Goal: Transaction & Acquisition: Purchase product/service

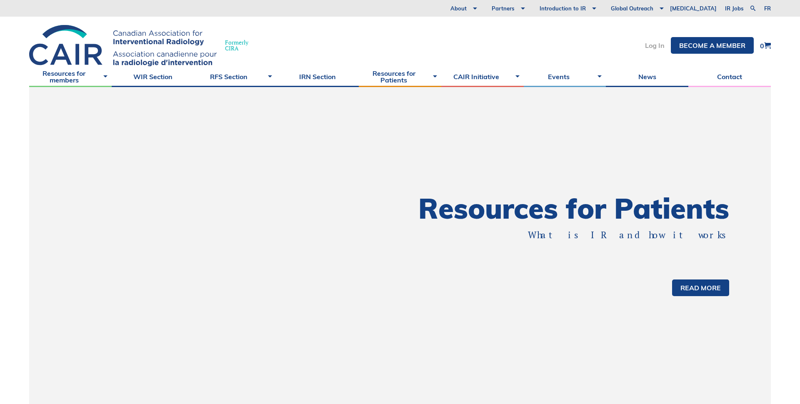
click at [652, 46] on link "Log In" at bounding box center [655, 45] width 20 height 7
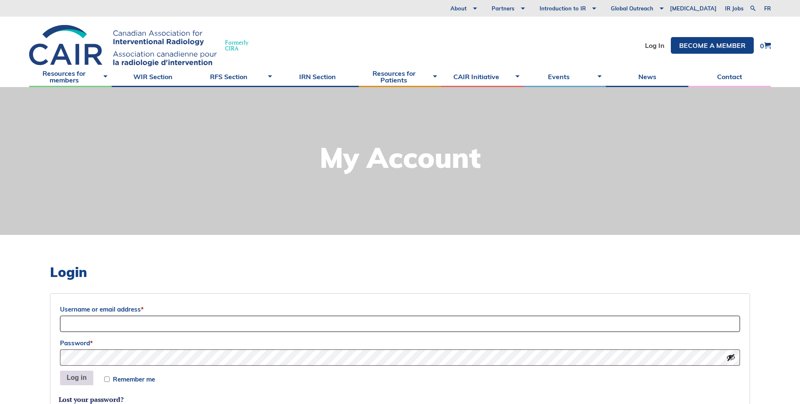
type input "Sociation-Dev"
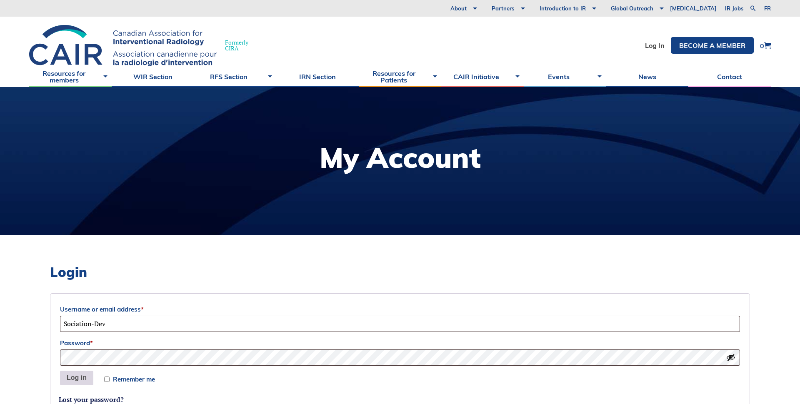
click at [74, 378] on button "Log in" at bounding box center [76, 378] width 33 height 15
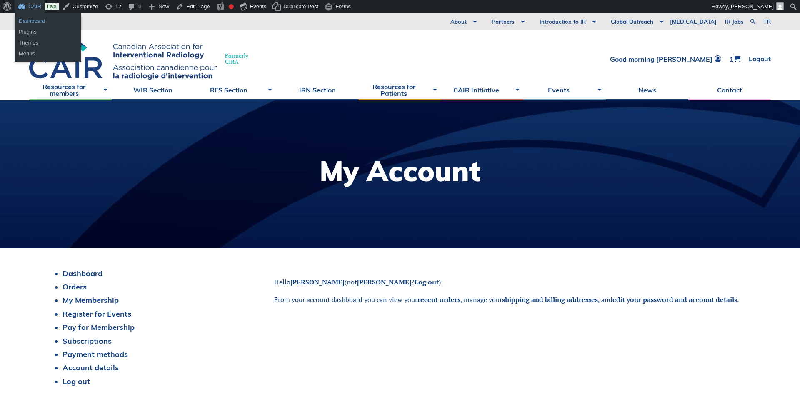
click at [25, 20] on link "Dashboard" at bounding box center [48, 21] width 67 height 11
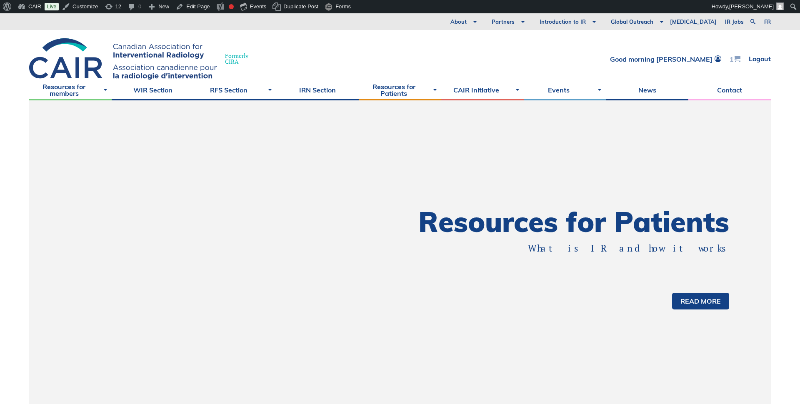
click at [736, 58] on span at bounding box center [736, 58] width 7 height 7
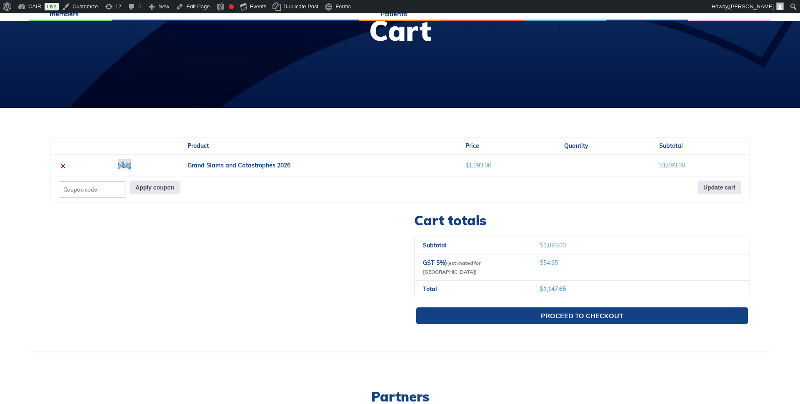
scroll to position [159, 0]
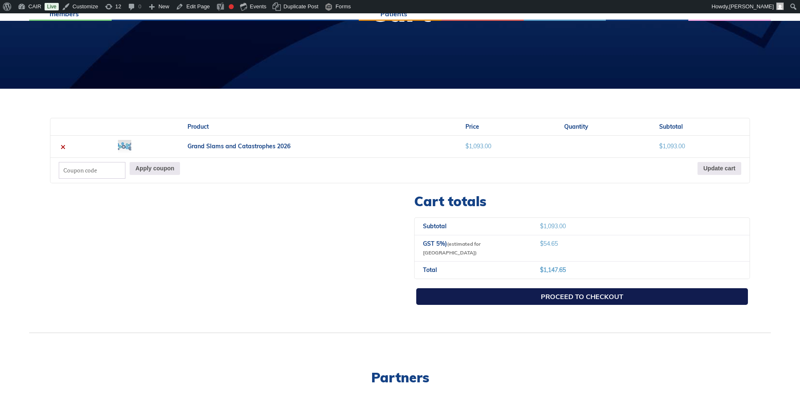
click at [549, 289] on link "Proceed to checkout" at bounding box center [581, 296] width 331 height 17
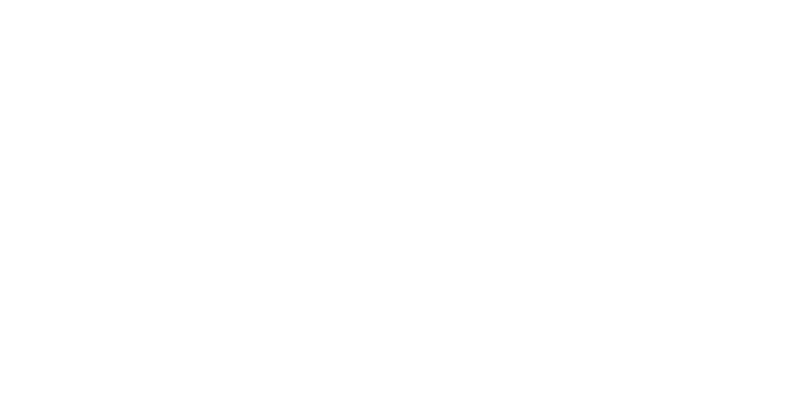
select select "ON"
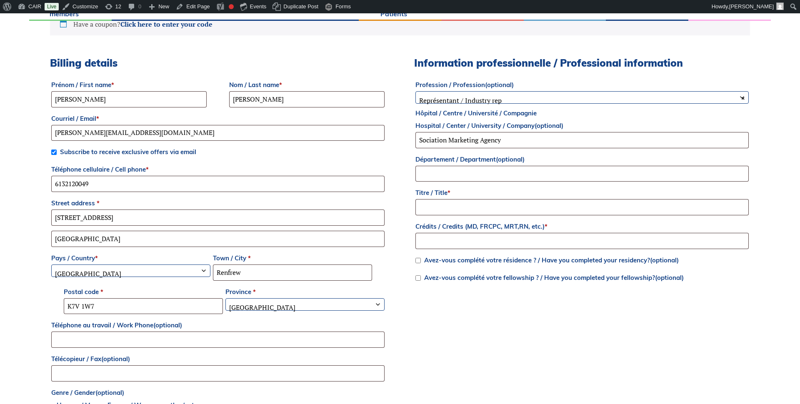
scroll to position [262, 0]
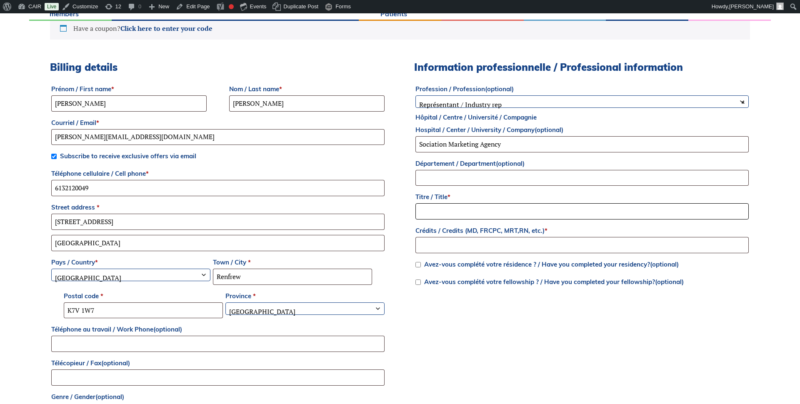
click at [437, 214] on input "Titre / Title *" at bounding box center [581, 211] width 333 height 16
type input "as"
click at [445, 246] on input "Crédits / Credits (MD, FRCPC, MRT,RN, etc.) *" at bounding box center [581, 245] width 333 height 16
type input "as"
click at [399, 233] on div "Billing details Prénom / First name * [PERSON_NAME] / Last name * [PERSON_NAME]…" at bounding box center [400, 257] width 700 height 392
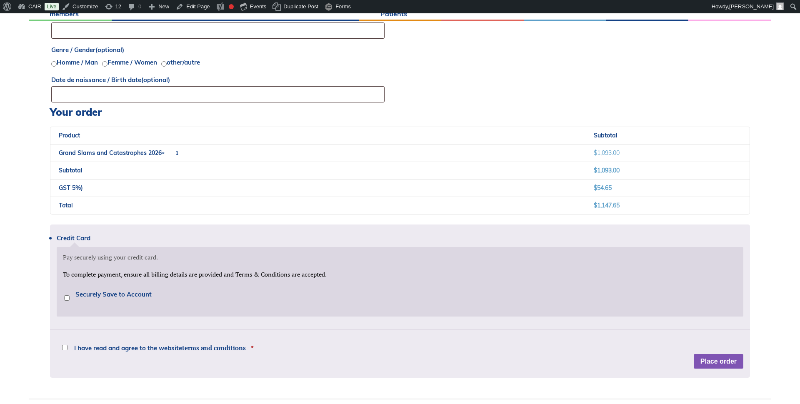
scroll to position [621, 0]
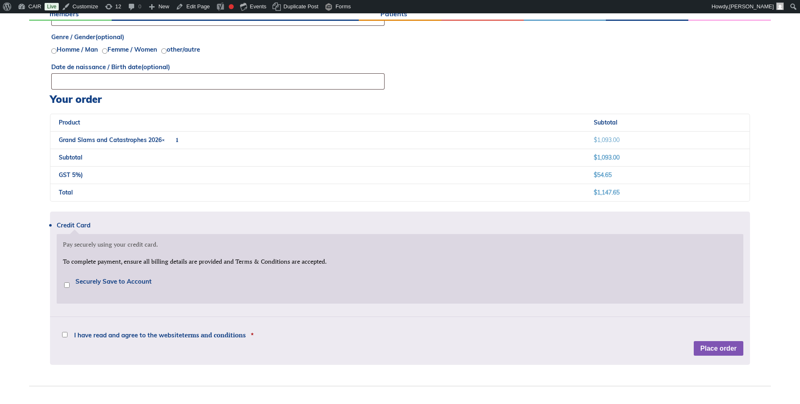
click at [64, 335] on input "I have read and agree to the website terms and conditions *" at bounding box center [64, 334] width 5 height 5
checkbox input "true"
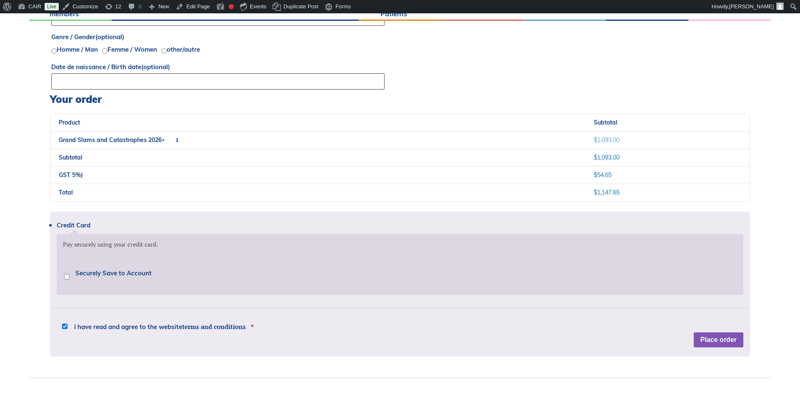
click at [65, 277] on input "Securely Save to Account" at bounding box center [66, 276] width 5 height 5
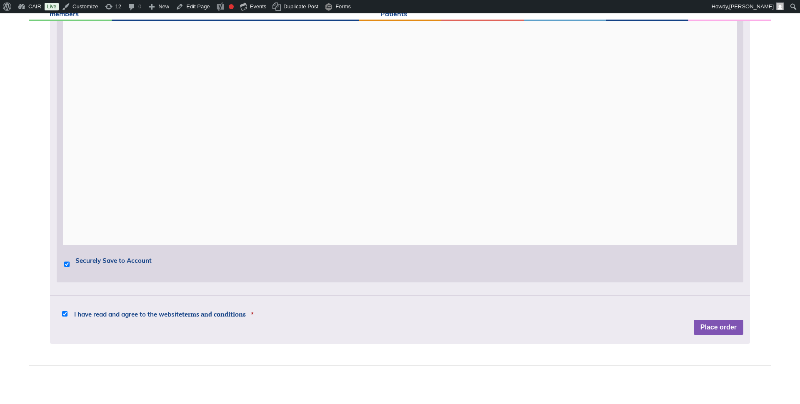
scroll to position [993, 0]
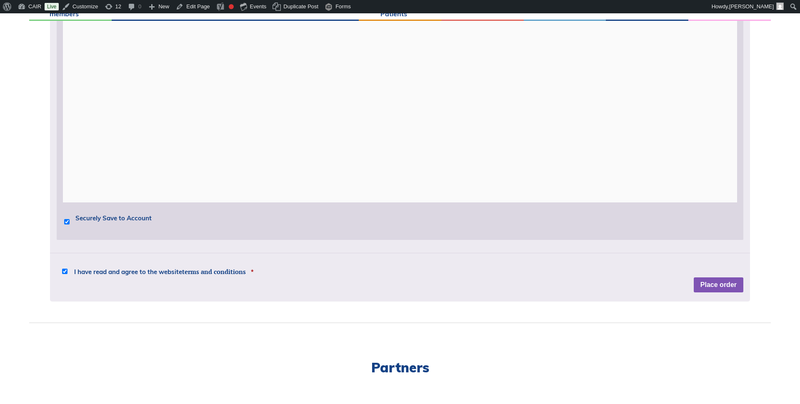
click at [64, 222] on input "Securely Save to Account" at bounding box center [66, 221] width 5 height 5
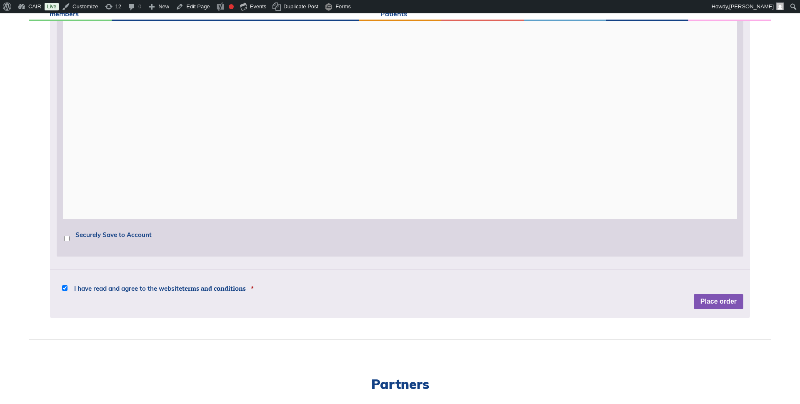
scroll to position [974, 0]
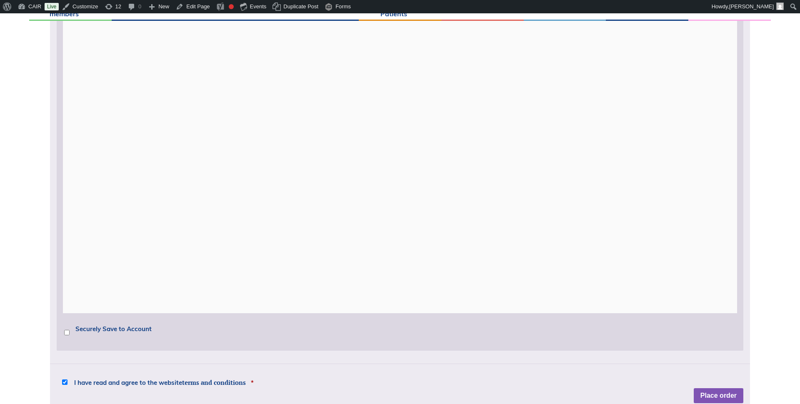
scroll to position [912, 0]
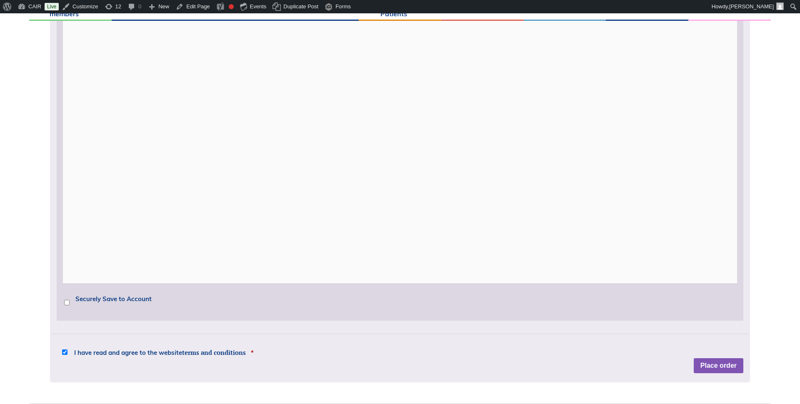
click at [67, 303] on input "Securely Save to Account" at bounding box center [66, 302] width 5 height 5
checkbox input "true"
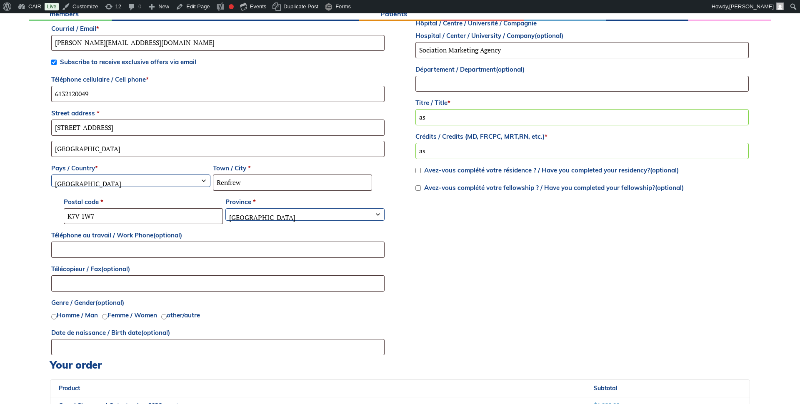
scroll to position [341, 0]
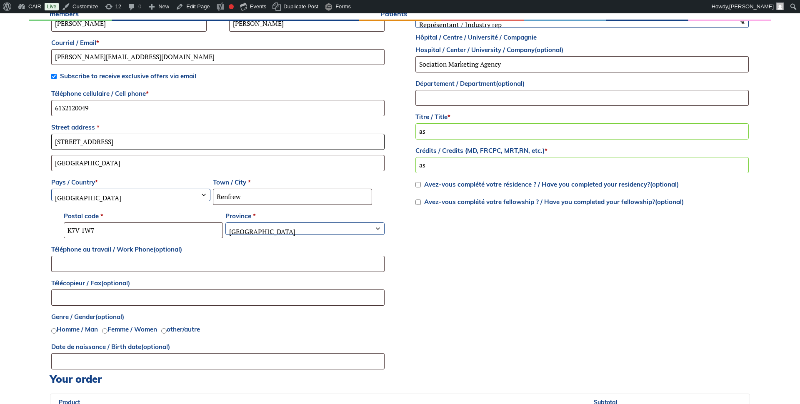
click at [65, 143] on input "124, Lochiel Street South" at bounding box center [217, 142] width 333 height 16
click at [68, 142] on input "124, Lochiel Street South" at bounding box center [217, 142] width 333 height 16
type input "124 Lochiel Street South"
drag, startPoint x: 156, startPoint y: 162, endPoint x: 23, endPoint y: 160, distance: 132.4
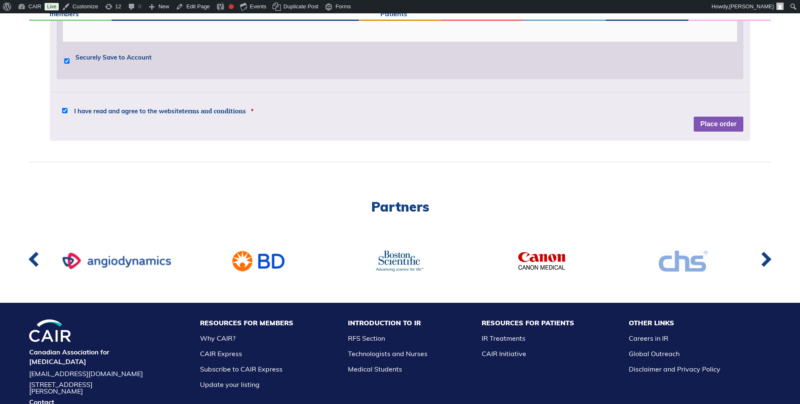
scroll to position [1017, 0]
